Goal: Contribute content: Add original content to the website for others to see

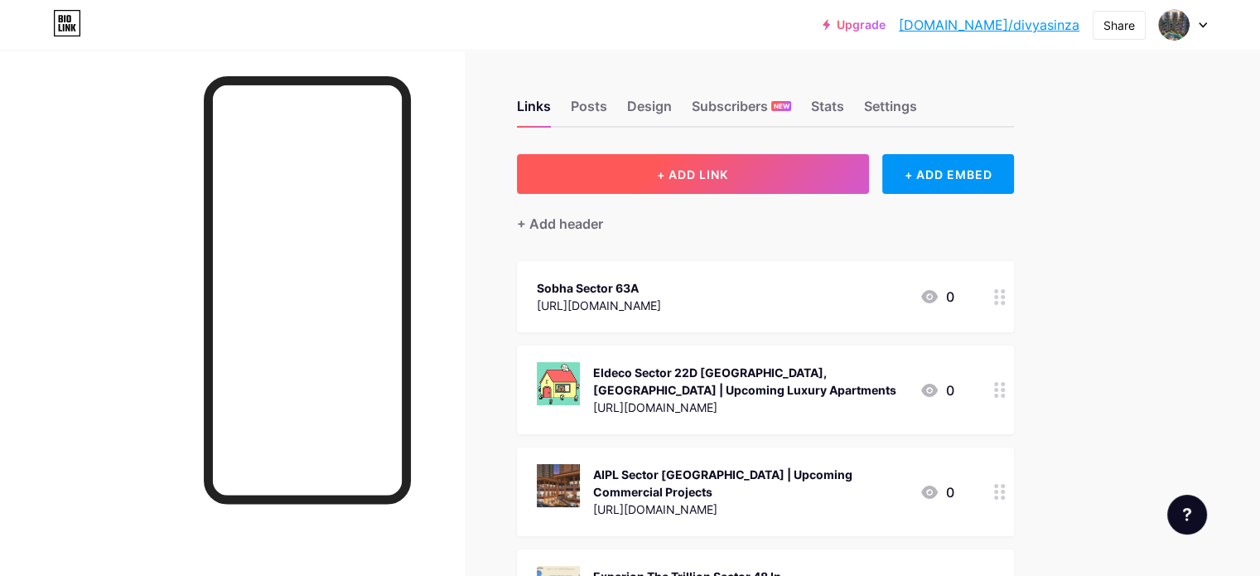
click at [706, 179] on button "+ ADD LINK" at bounding box center [693, 174] width 352 height 40
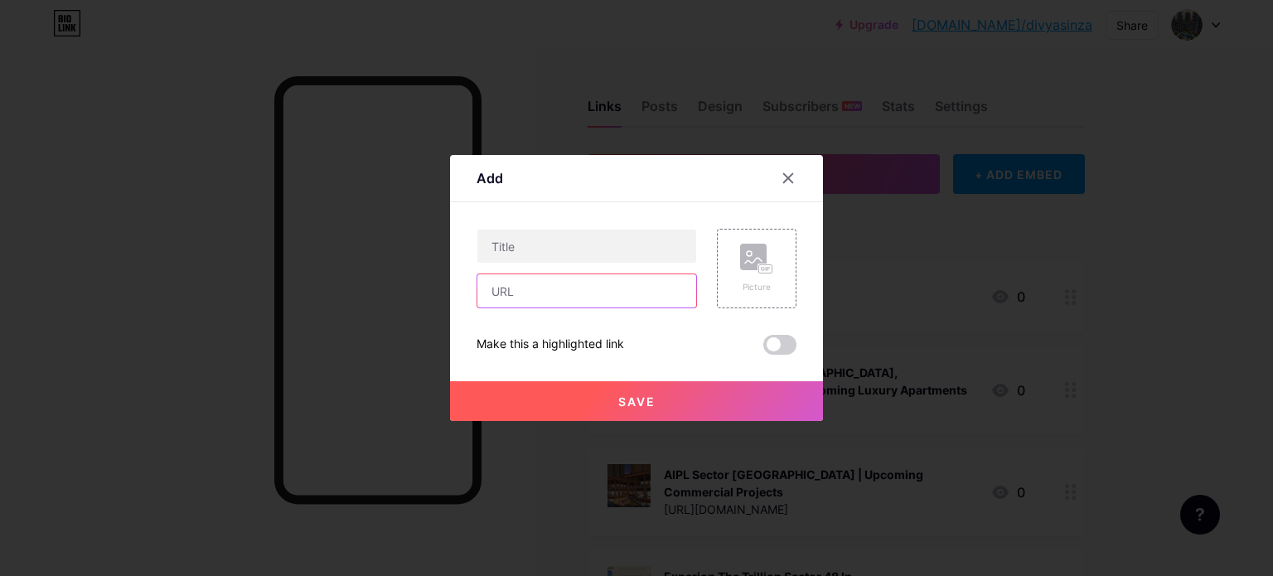
click at [660, 293] on input "text" at bounding box center [586, 290] width 219 height 33
paste input "[URL][DOMAIN_NAME]"
type input "[URL][DOMAIN_NAME]"
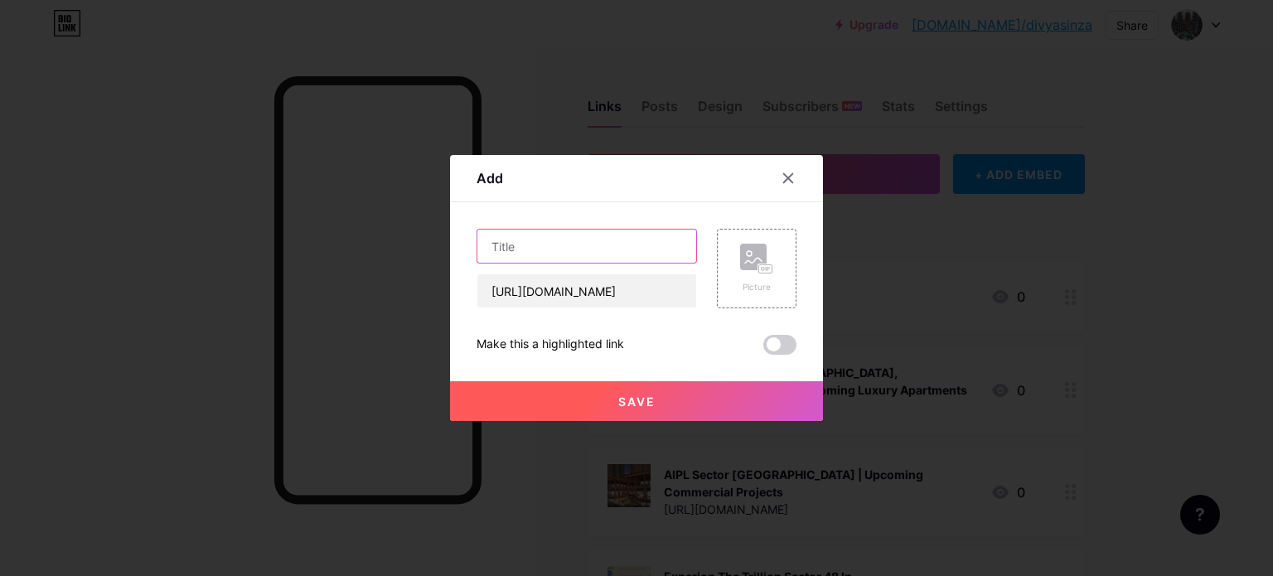
click at [659, 251] on input "text" at bounding box center [586, 245] width 219 height 33
paste input "Ramky Isnapur - Upcoming Residential Apartments In [GEOGRAPHIC_DATA]"
type input "Ramky Isnapur - Upcoming Residential Apartments In [GEOGRAPHIC_DATA]"
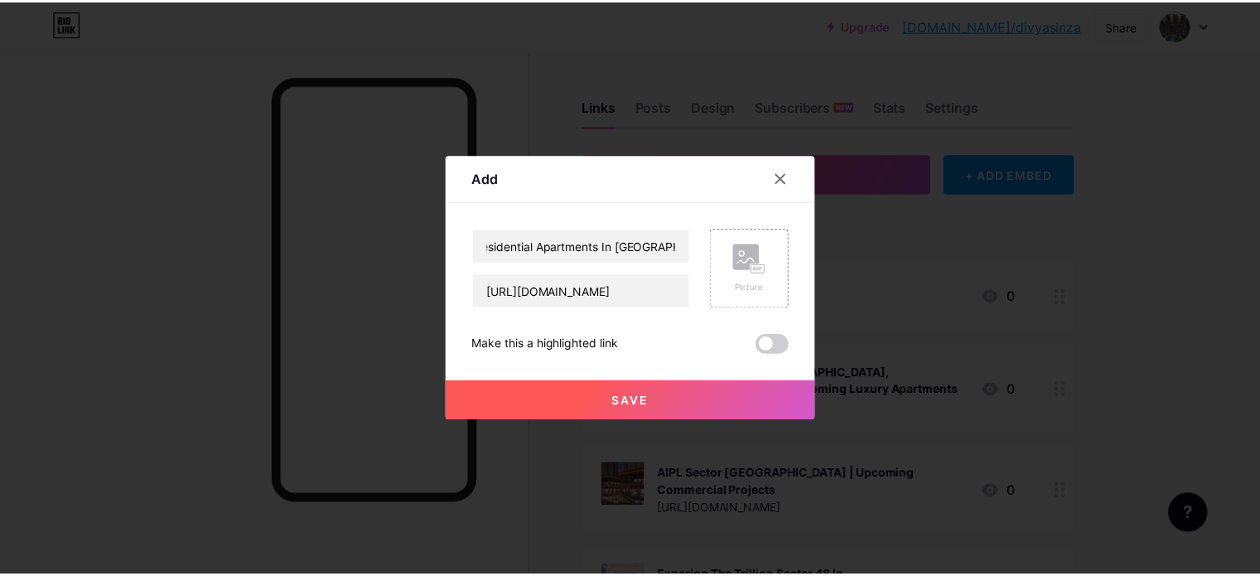
scroll to position [0, 0]
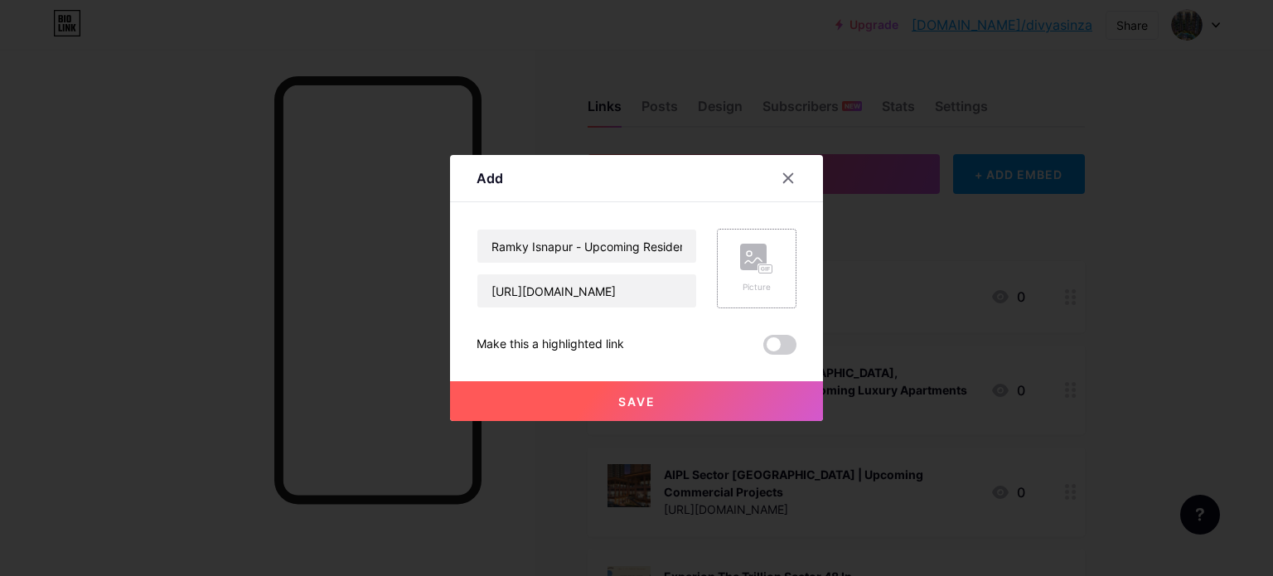
click at [756, 258] on rect at bounding box center [753, 257] width 27 height 27
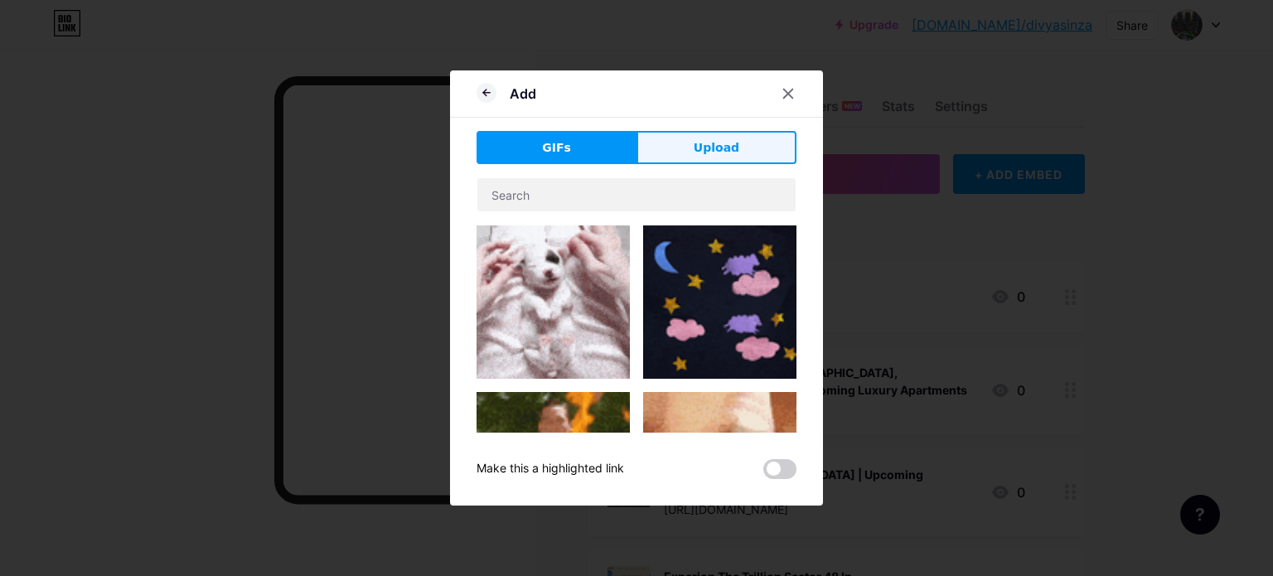
click at [698, 149] on span "Upload" at bounding box center [716, 147] width 46 height 17
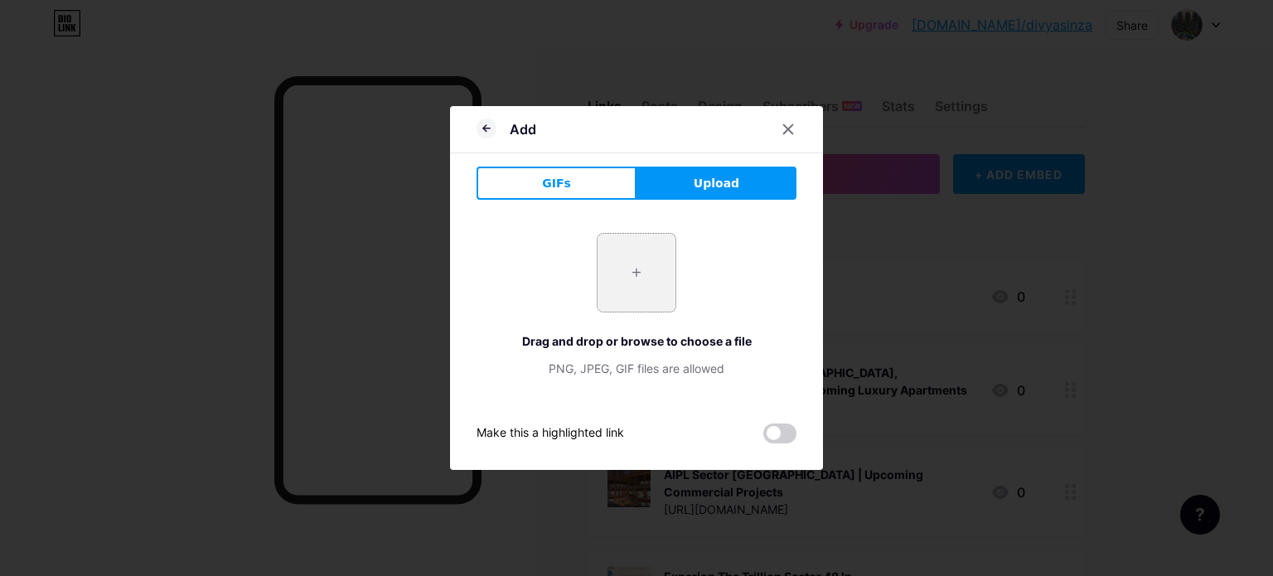
click at [632, 277] on input "file" at bounding box center [636, 273] width 78 height 78
type input "C:\fakepath\Mask-Group-188-2.png"
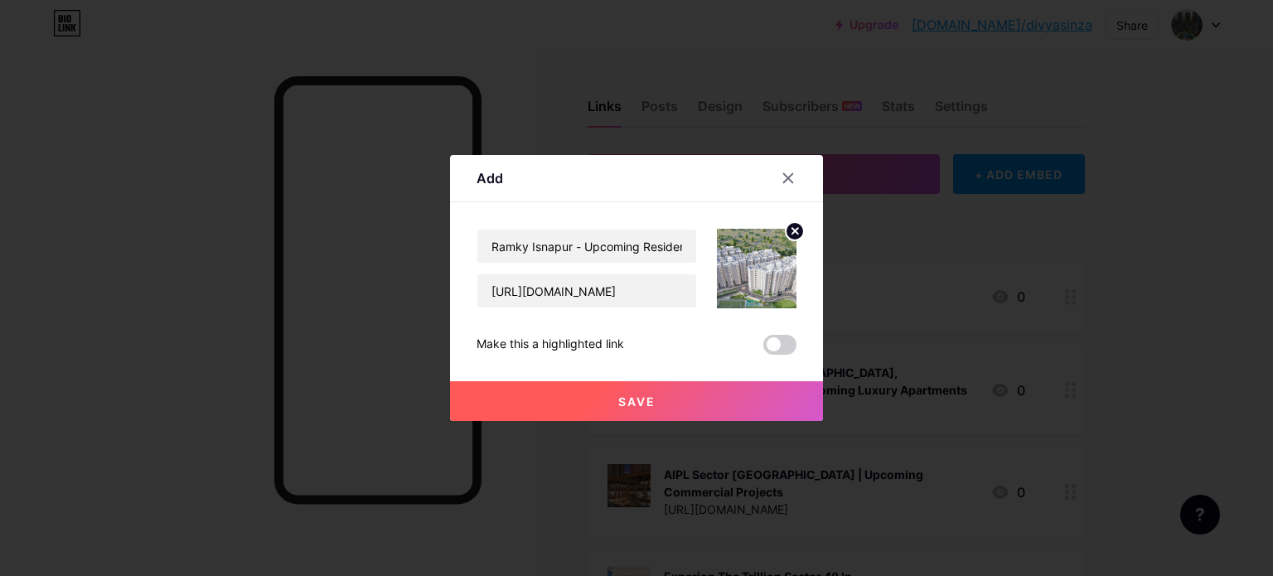
click at [596, 401] on button "Save" at bounding box center [636, 401] width 373 height 40
